Goal: Transaction & Acquisition: Book appointment/travel/reservation

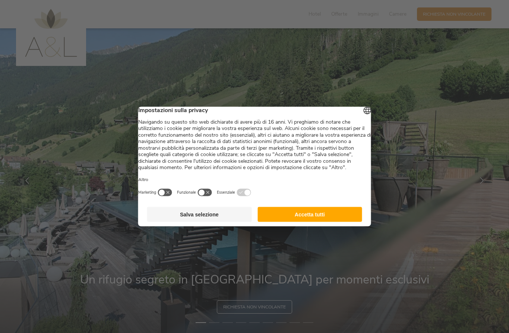
click at [320, 222] on button "Accetta tutti" at bounding box center [309, 214] width 105 height 15
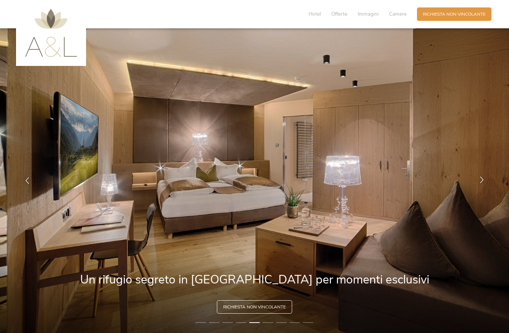
click at [484, 183] on icon at bounding box center [481, 180] width 7 height 7
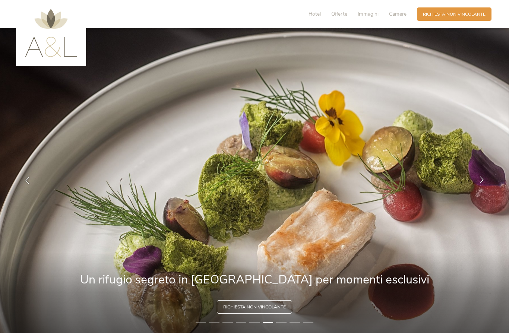
click at [478, 190] on div at bounding box center [481, 180] width 19 height 19
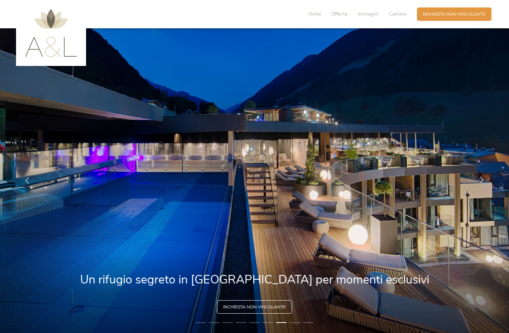
click at [483, 183] on icon at bounding box center [481, 180] width 7 height 7
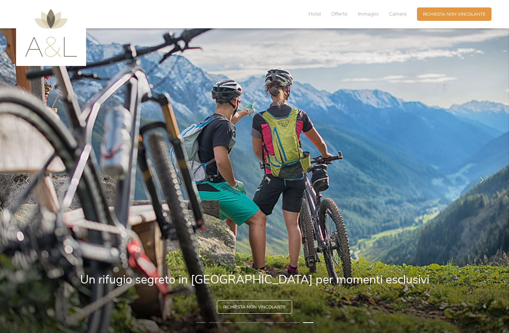
click at [480, 183] on icon at bounding box center [481, 180] width 7 height 7
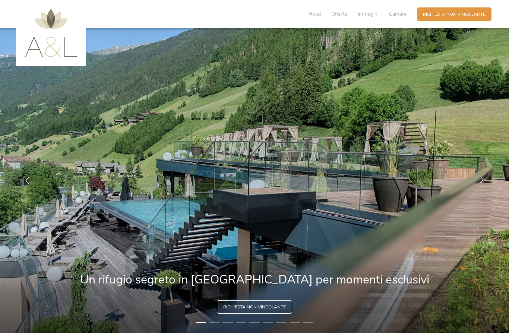
click at [481, 183] on icon at bounding box center [481, 180] width 7 height 7
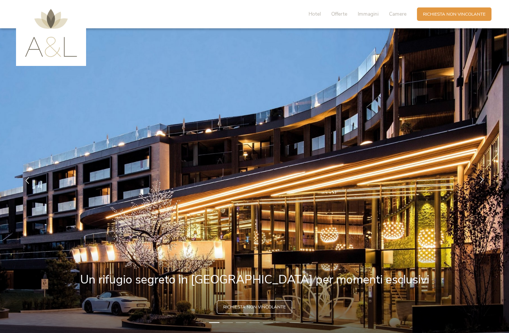
click at [476, 190] on div at bounding box center [481, 180] width 19 height 19
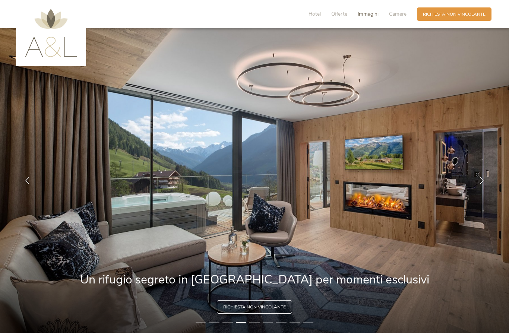
click at [371, 13] on span "Immagini" at bounding box center [368, 13] width 21 height 7
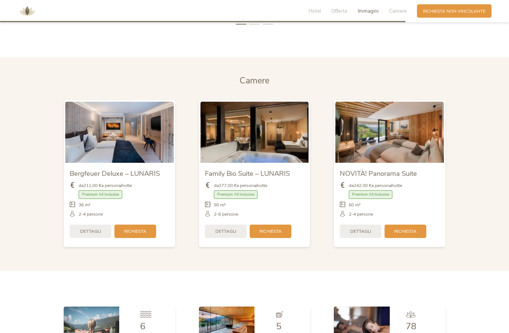
scroll to position [1484, 0]
click at [127, 162] on img at bounding box center [119, 131] width 108 height 61
click at [135, 155] on img at bounding box center [119, 131] width 108 height 61
click at [121, 159] on img at bounding box center [119, 131] width 108 height 61
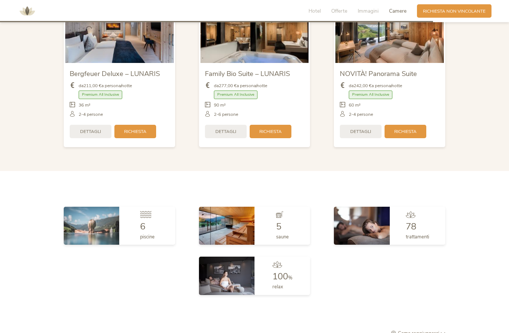
scroll to position [1584, 0]
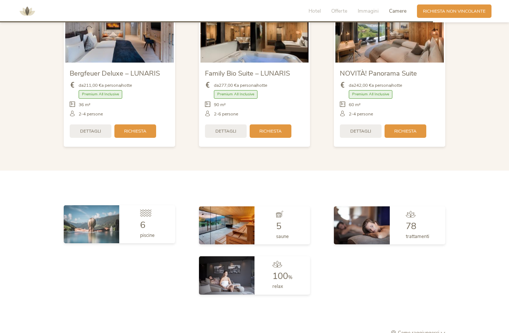
click at [92, 243] on img at bounding box center [91, 224] width 55 height 38
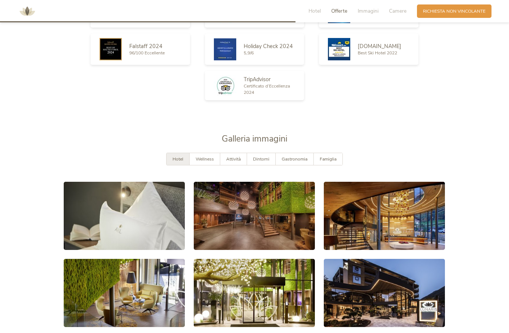
scroll to position [1082, 0]
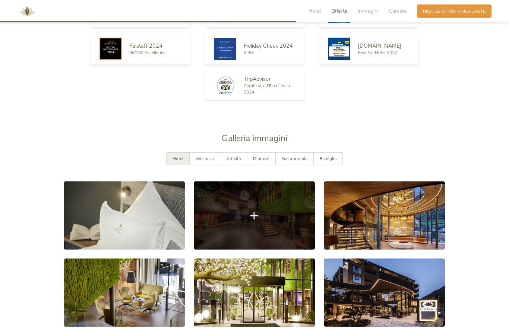
click at [260, 247] on link at bounding box center [254, 215] width 121 height 68
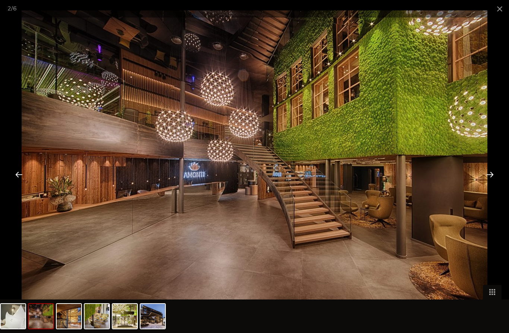
click at [491, 186] on div at bounding box center [489, 174] width 23 height 23
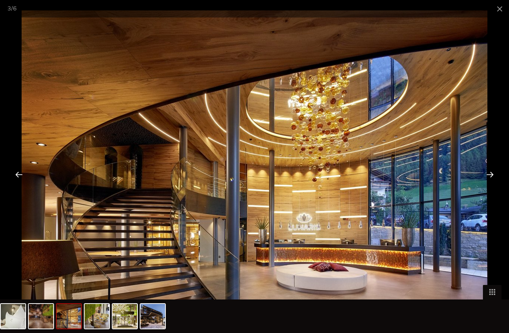
click at [492, 186] on div at bounding box center [489, 174] width 23 height 23
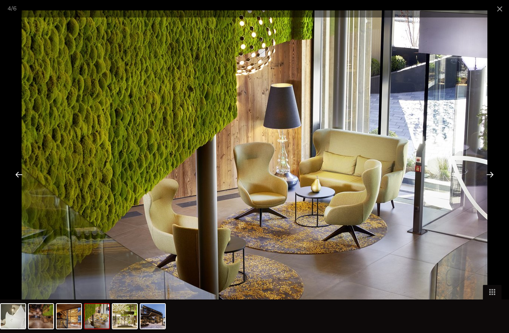
click at [492, 186] on div at bounding box center [489, 174] width 23 height 23
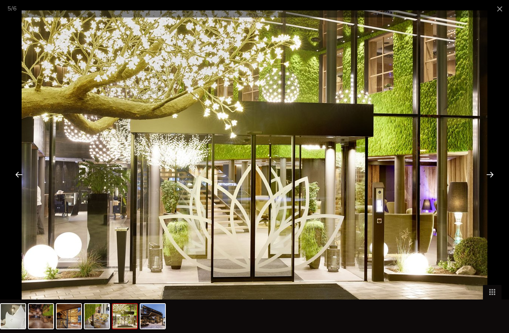
click at [484, 186] on div at bounding box center [489, 174] width 23 height 23
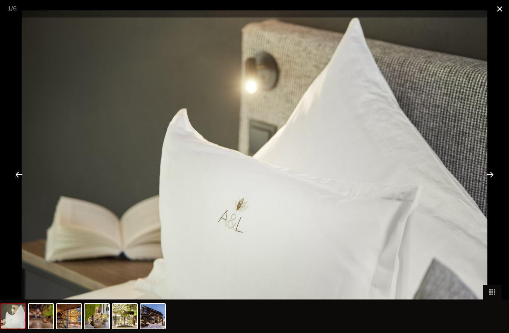
click at [497, 11] on span at bounding box center [499, 9] width 19 height 18
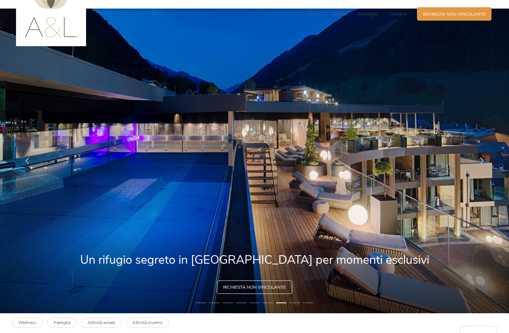
scroll to position [0, 0]
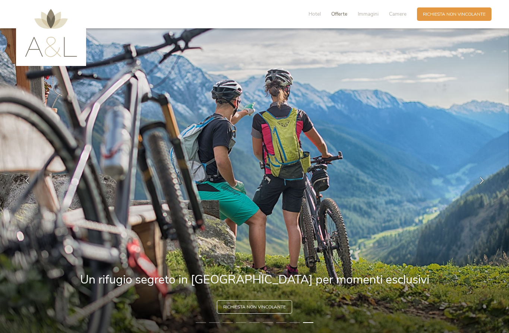
click at [334, 16] on span "Offerte" at bounding box center [339, 13] width 16 height 7
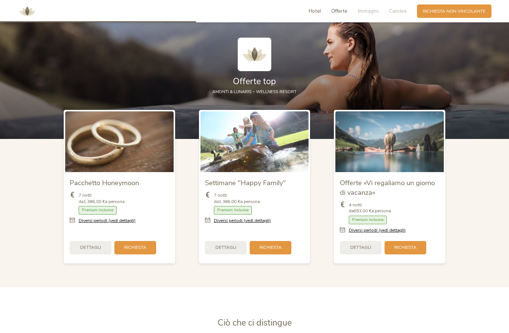
scroll to position [754, 0]
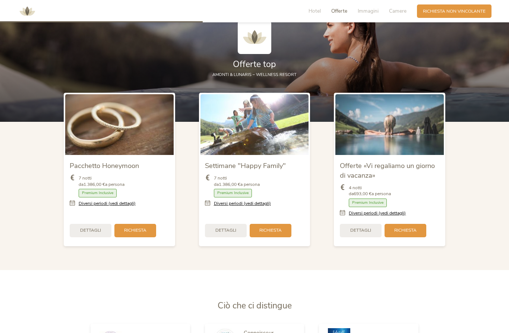
click at [391, 155] on img at bounding box center [389, 124] width 108 height 61
click at [424, 186] on div "Offerte «Vi regaliamo un giorno di vacanza» 4 notti da 693,00 € a persona Camer…" at bounding box center [389, 199] width 108 height 89
click at [408, 233] on span "Richiesta" at bounding box center [405, 229] width 22 height 6
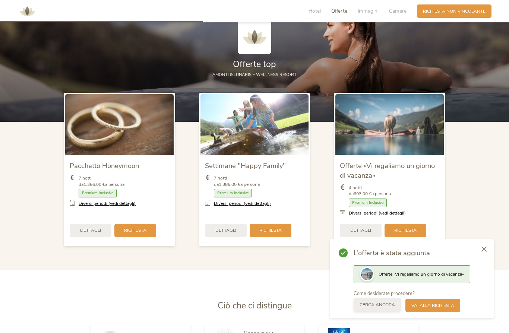
click at [384, 305] on span "Cerca ancora" at bounding box center [376, 305] width 35 height 6
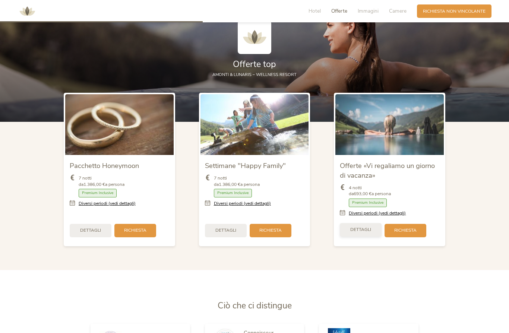
click at [363, 237] on div "Dettagli" at bounding box center [361, 229] width 42 height 13
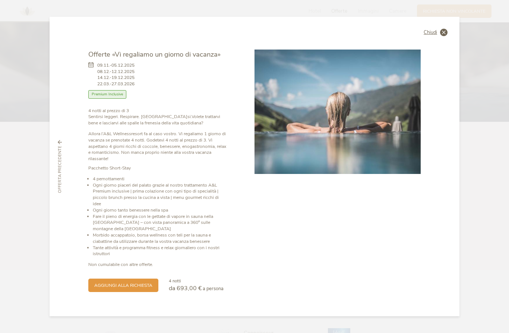
click at [440, 36] on icon at bounding box center [443, 32] width 7 height 7
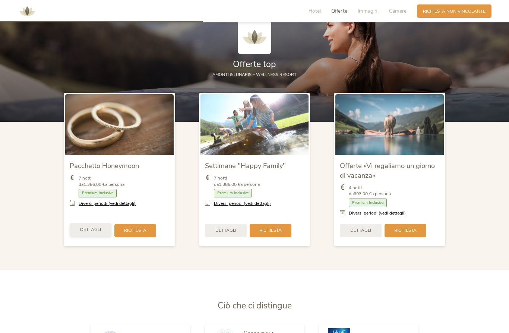
click at [91, 237] on div "Dettagli" at bounding box center [91, 229] width 42 height 13
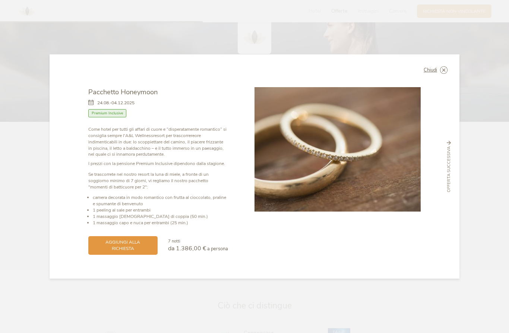
click at [453, 142] on div "Offerta successiva" at bounding box center [449, 166] width 14 height 51
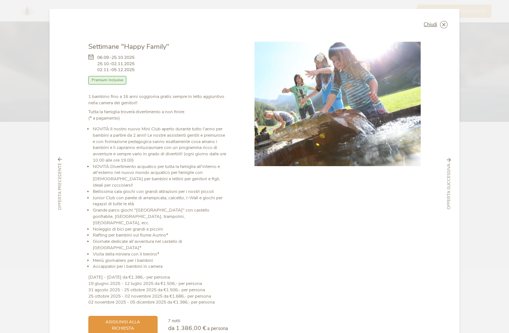
click at [450, 158] on icon at bounding box center [449, 160] width 4 height 4
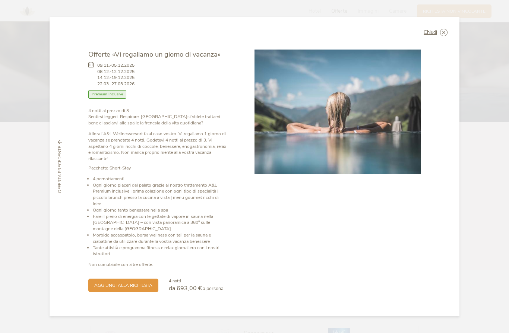
click at [53, 149] on div "Offerta precedente" at bounding box center [60, 166] width 14 height 53
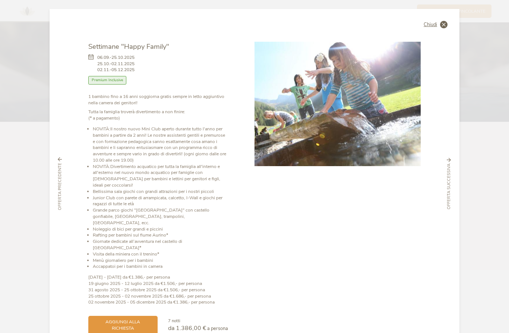
click at [442, 25] on icon at bounding box center [443, 24] width 7 height 7
